Goal: Communication & Community: Ask a question

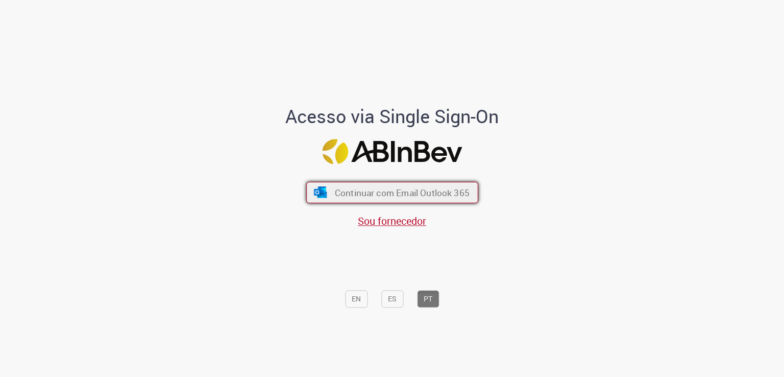
click at [435, 192] on span "Continuar com Email Outlook 365" at bounding box center [401, 193] width 135 height 12
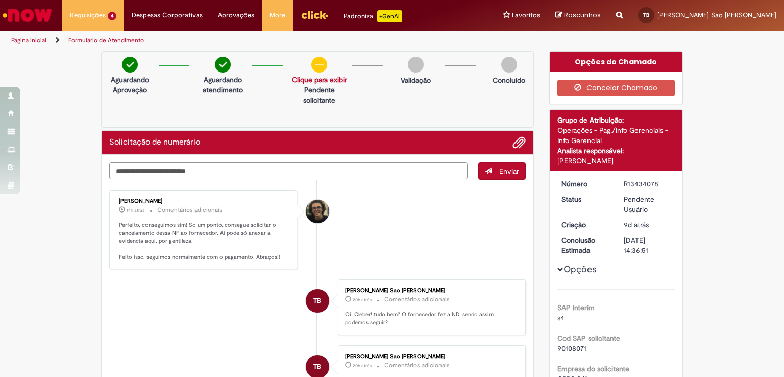
click at [374, 174] on textarea "Digite sua mensagem aqui..." at bounding box center [288, 170] width 358 height 17
type textarea "**********"
click at [487, 172] on span "submit" at bounding box center [488, 170] width 7 height 7
